Goal: Task Accomplishment & Management: Use online tool/utility

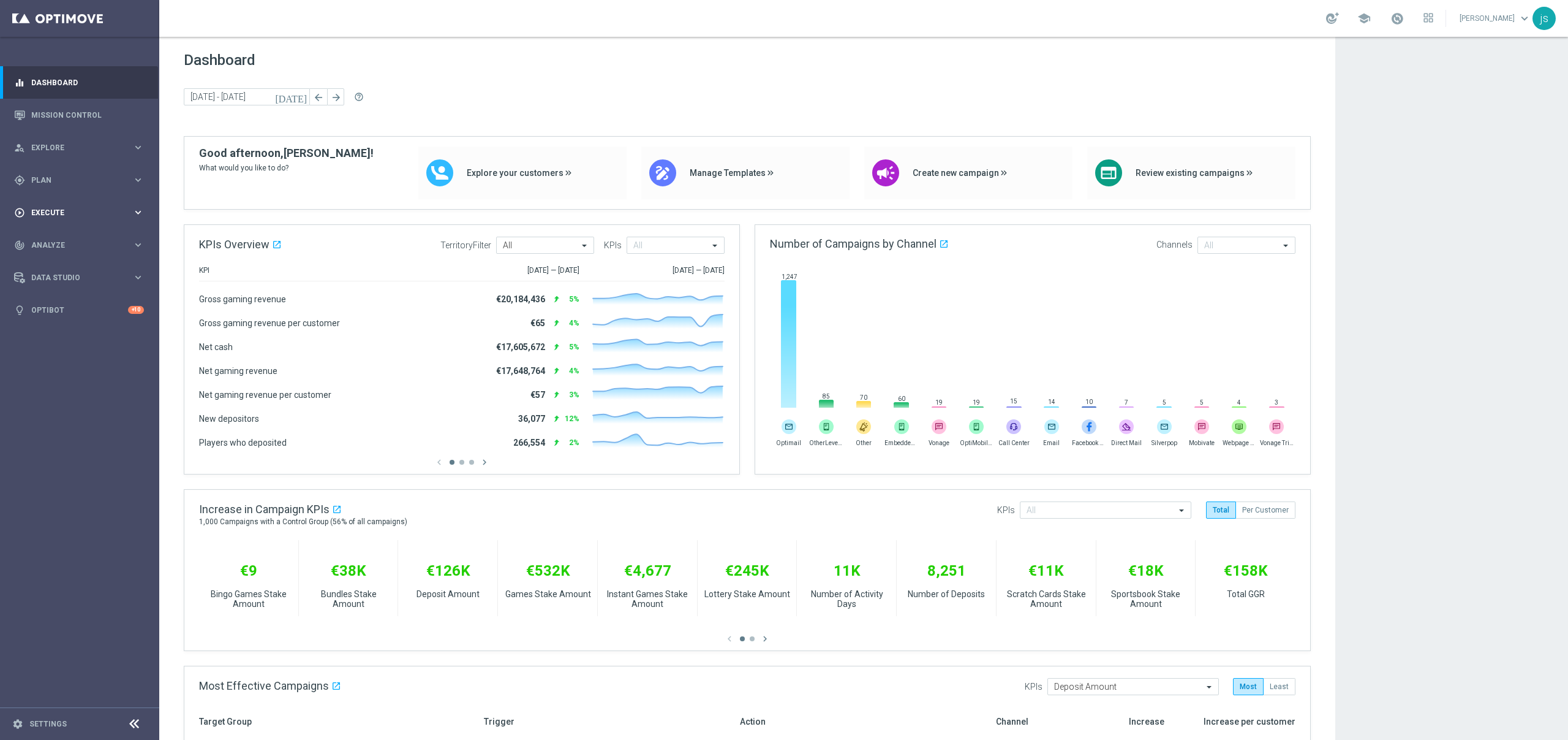
click at [85, 206] on div "play_circle_outline Execute keyboard_arrow_right" at bounding box center [79, 212] width 158 height 32
click at [56, 256] on link "Stream Builder" at bounding box center [80, 256] width 96 height 10
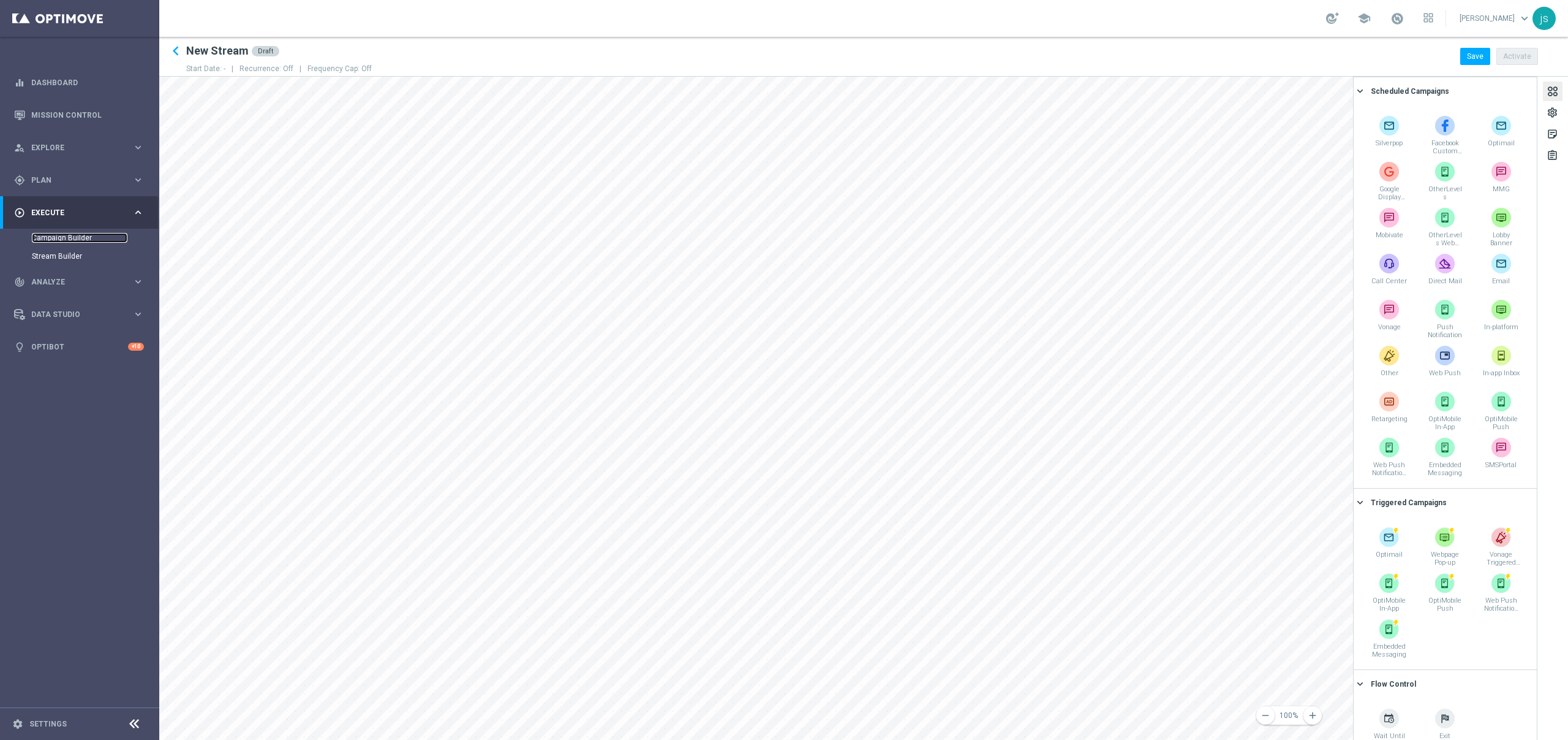
click at [60, 239] on link "Campaign Builder" at bounding box center [80, 238] width 96 height 10
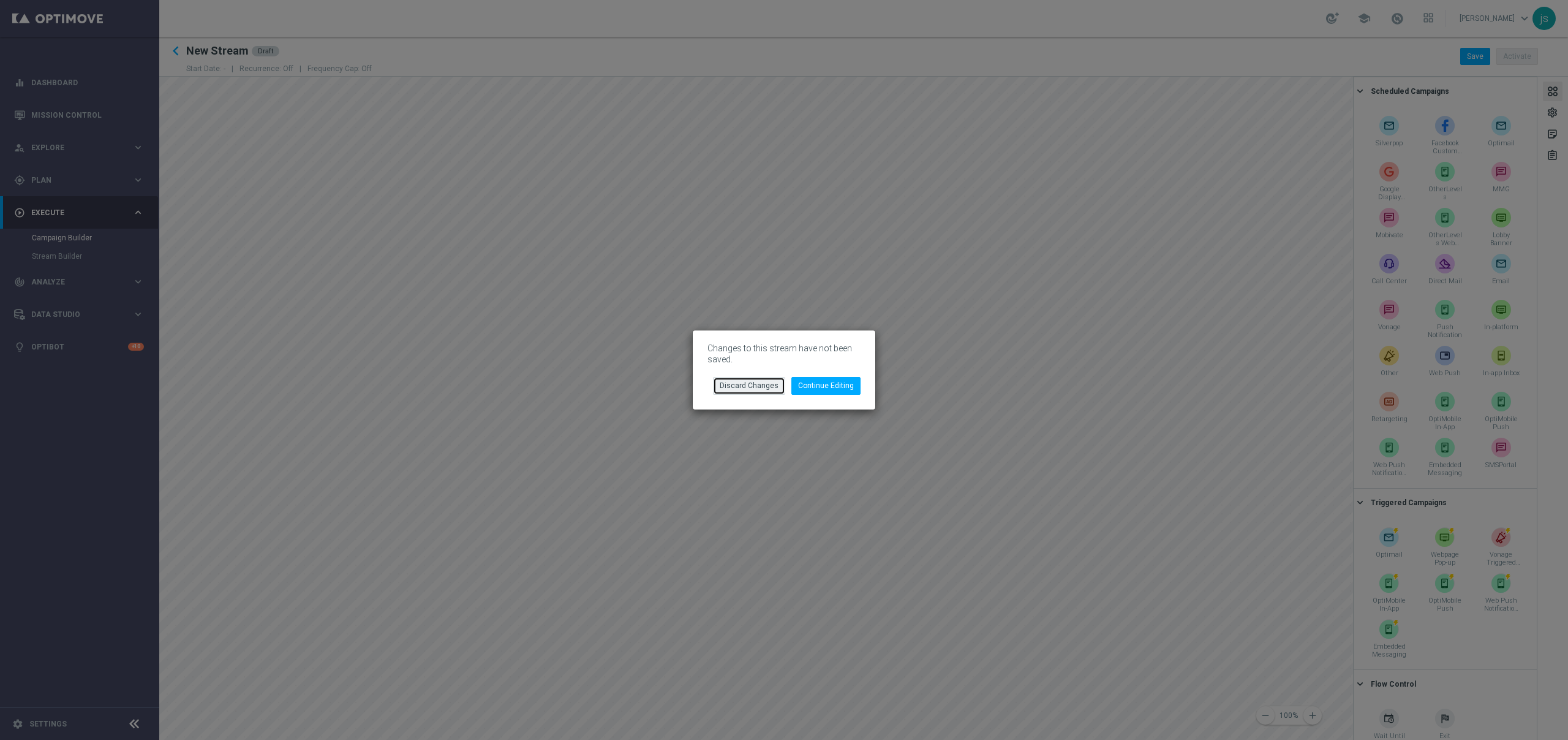
click at [743, 383] on button "Discard Changes" at bounding box center [749, 386] width 72 height 18
click at [752, 389] on button "Discard Changes" at bounding box center [749, 386] width 72 height 18
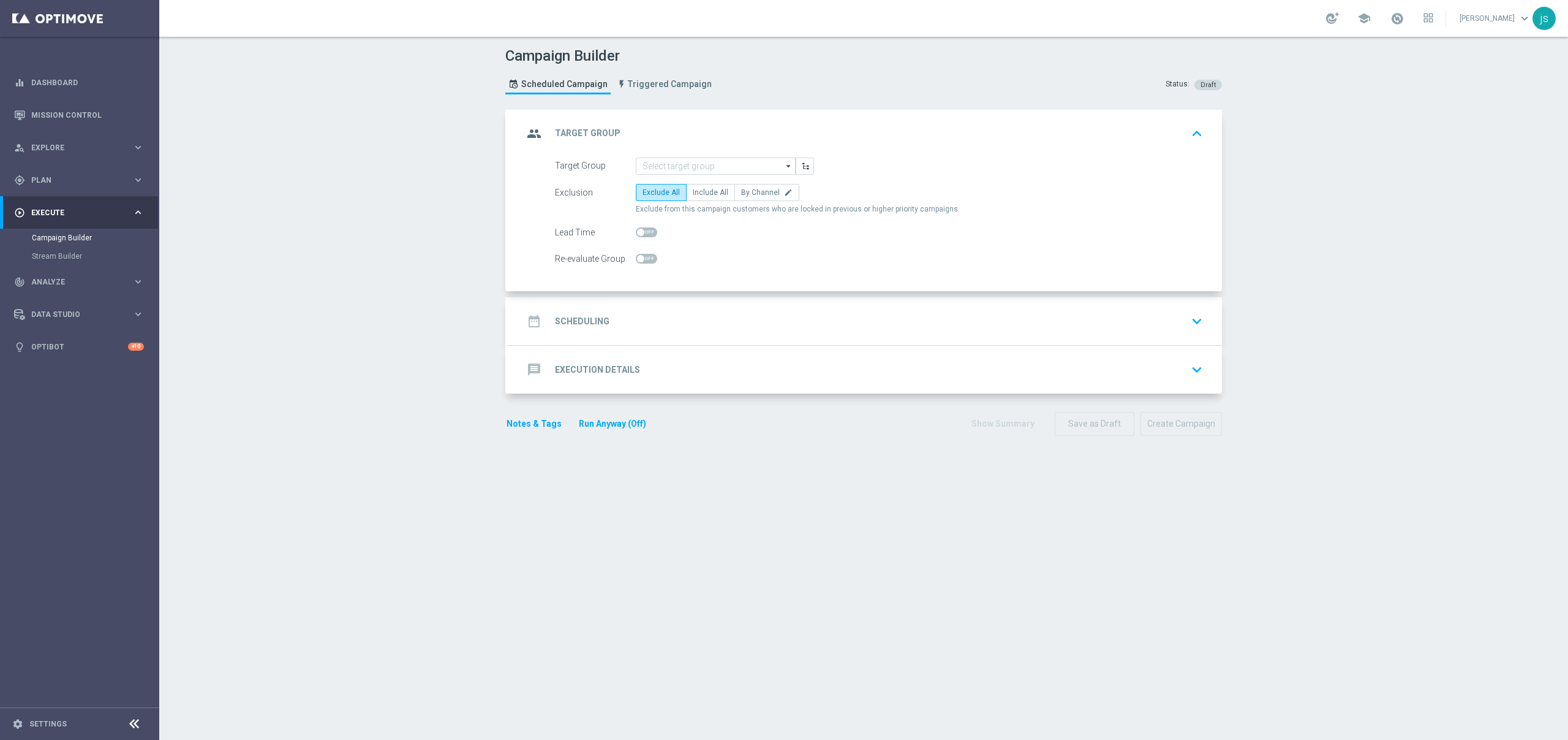
click at [632, 318] on div "date_range Scheduling keyboard_arrow_down" at bounding box center [865, 321] width 684 height 23
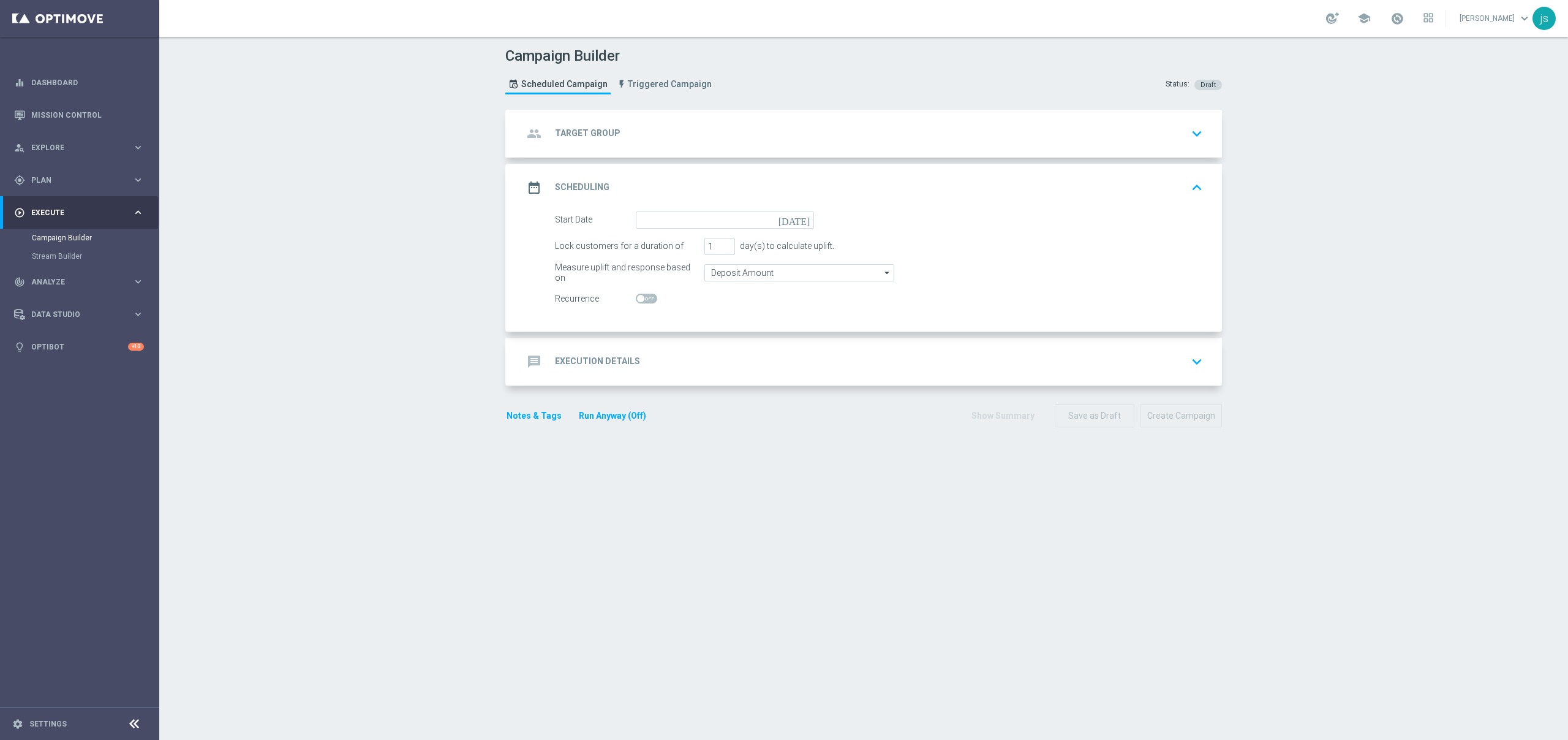
click at [668, 374] on div "message Execution Details keyboard_arrow_down" at bounding box center [865, 361] width 713 height 48
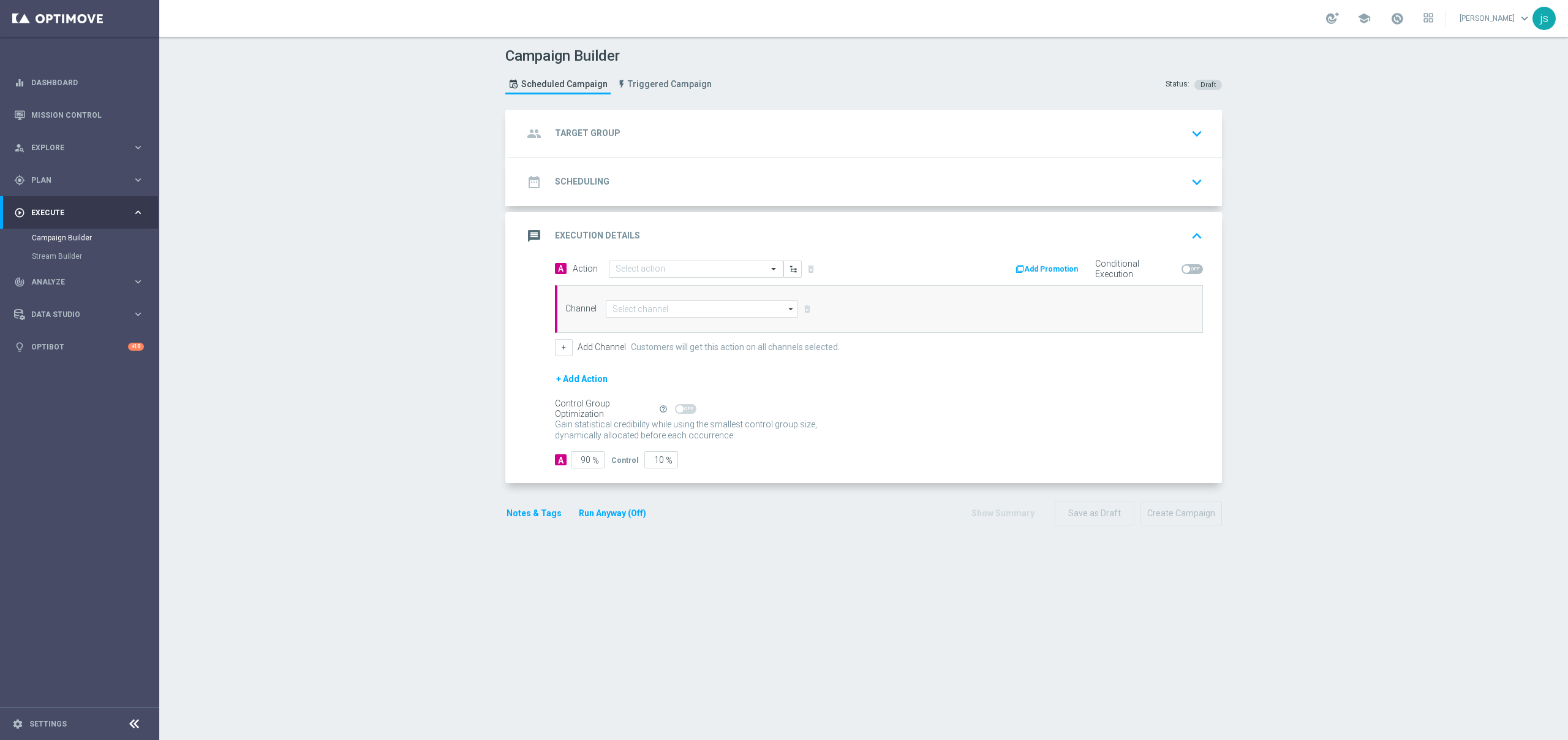
click at [1187, 267] on span at bounding box center [1193, 269] width 21 height 10
click at [1187, 267] on input "checkbox" at bounding box center [1193, 269] width 21 height 10
click at [1195, 268] on span at bounding box center [1199, 269] width 8 height 8
click at [1191, 268] on input "checkbox" at bounding box center [1193, 269] width 21 height 10
checkbox input "false"
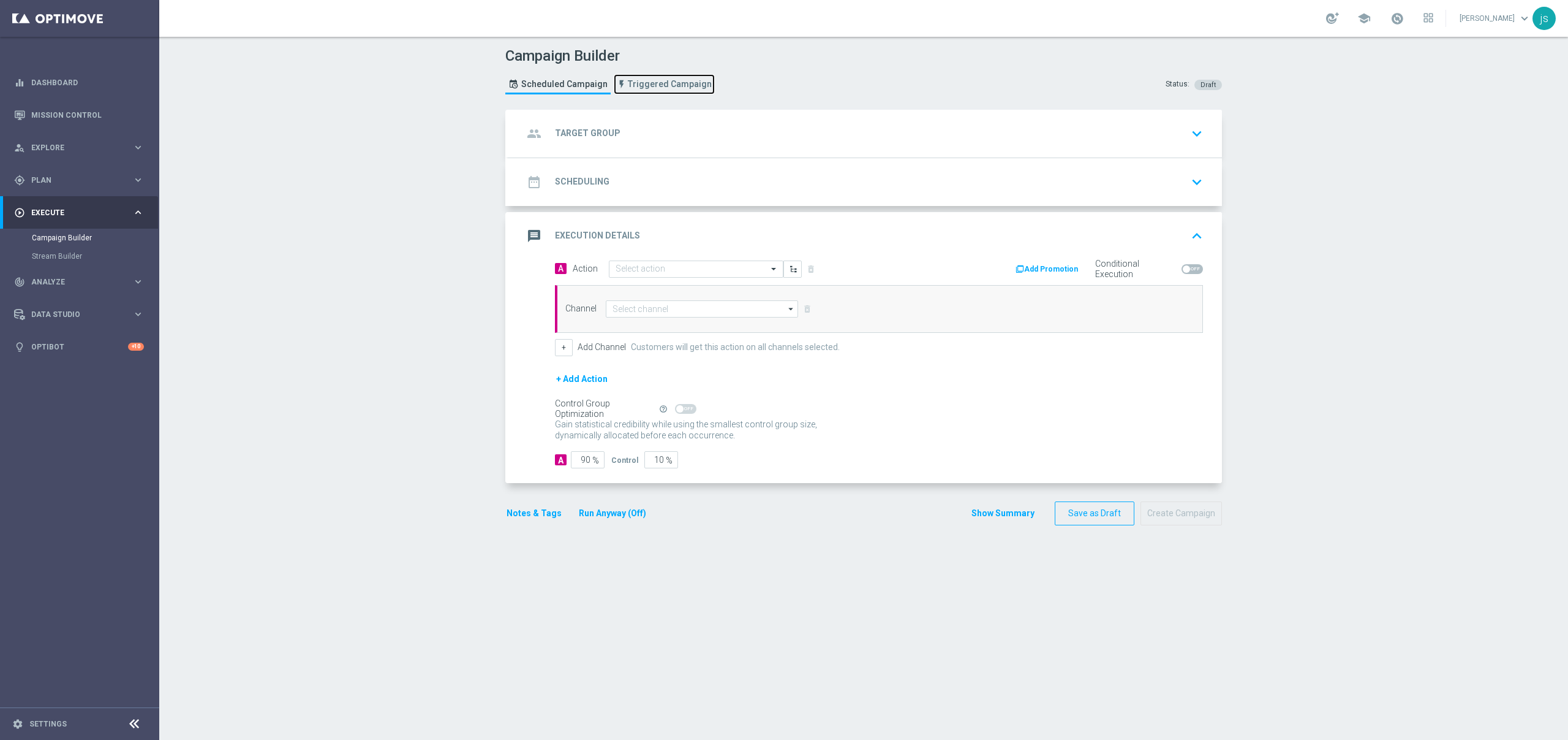
click at [671, 84] on span "Triggered Campaign" at bounding box center [669, 84] width 84 height 11
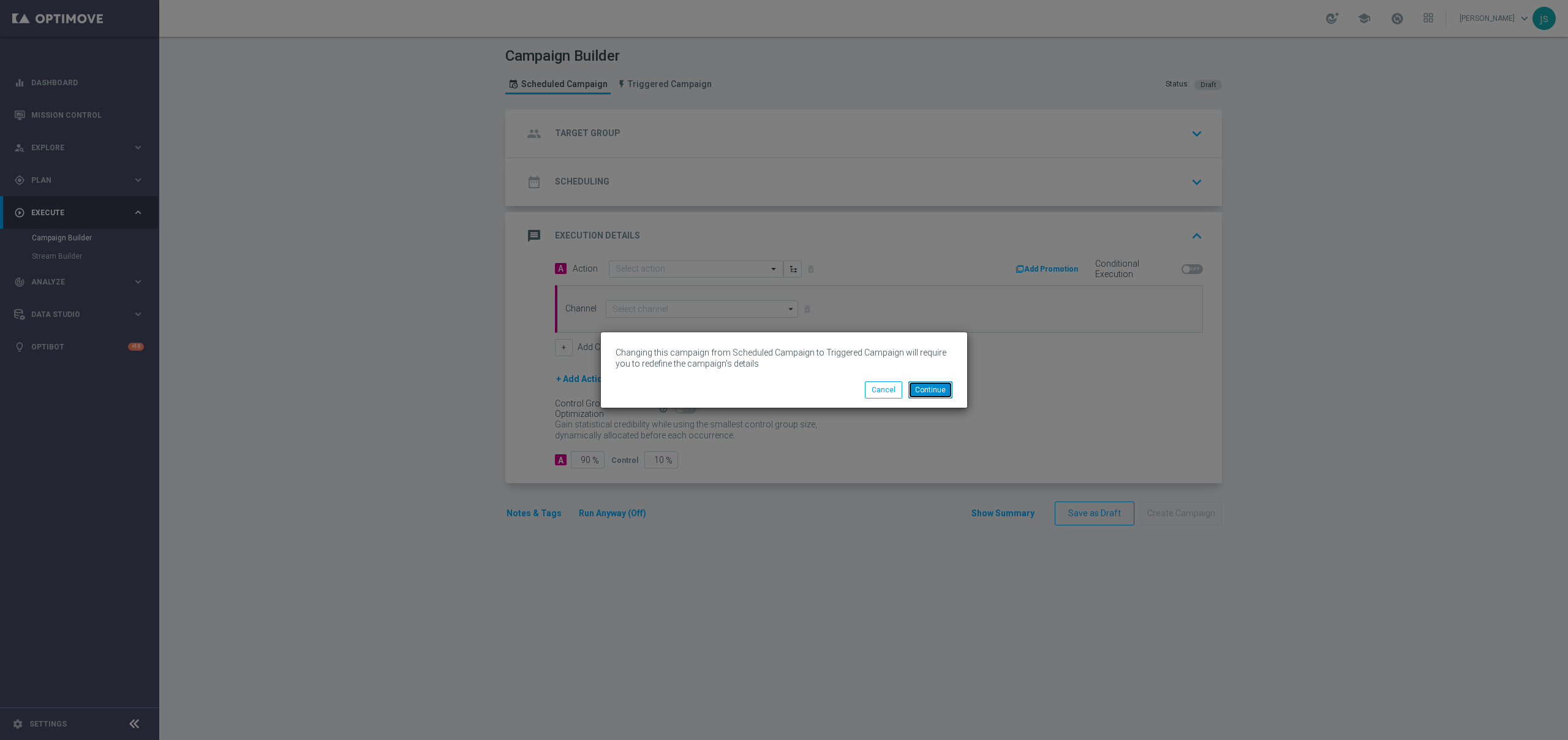
click at [934, 390] on button "Continue" at bounding box center [930, 390] width 44 height 18
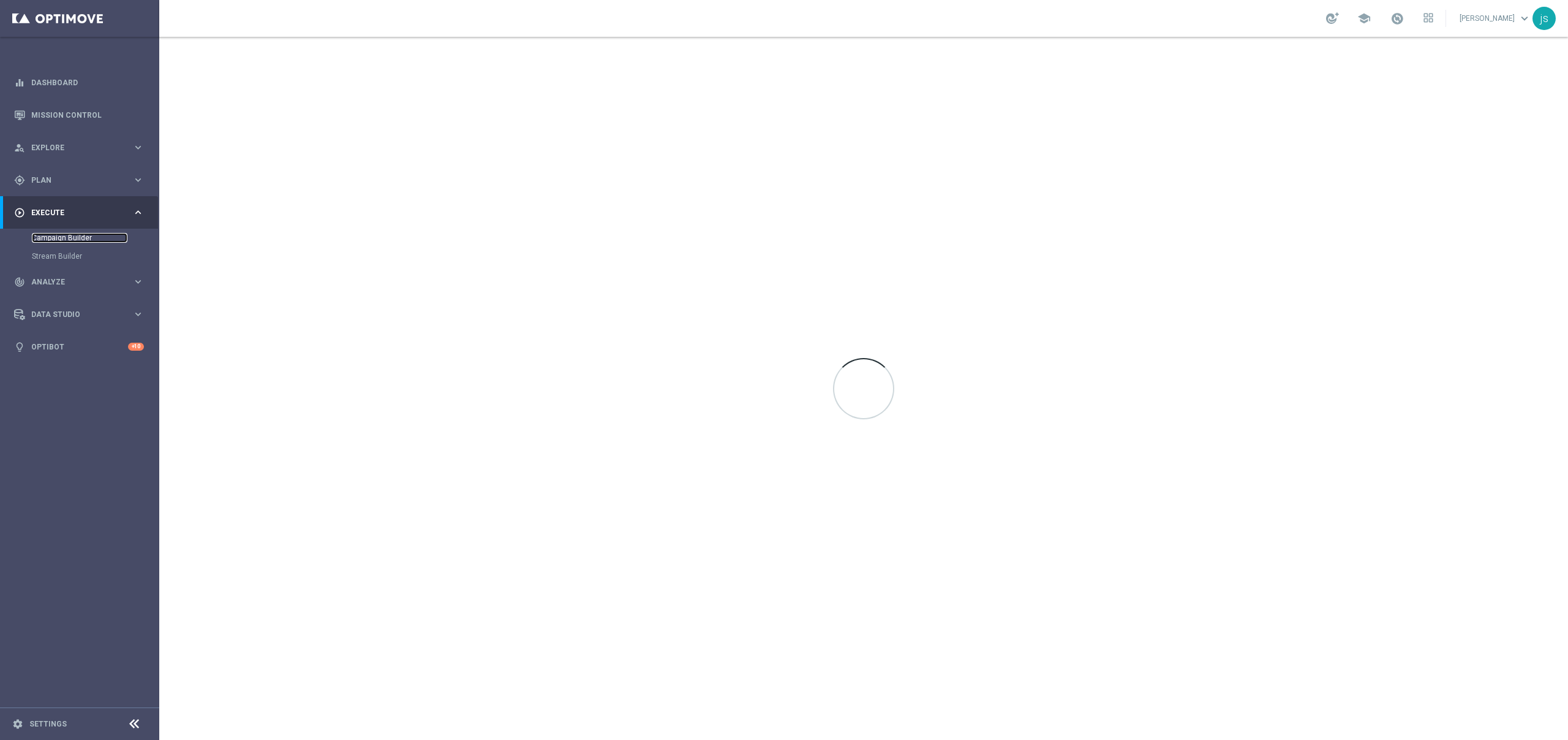
click at [60, 236] on link "Campaign Builder" at bounding box center [80, 238] width 96 height 10
